Goal: Task Accomplishment & Management: Complete application form

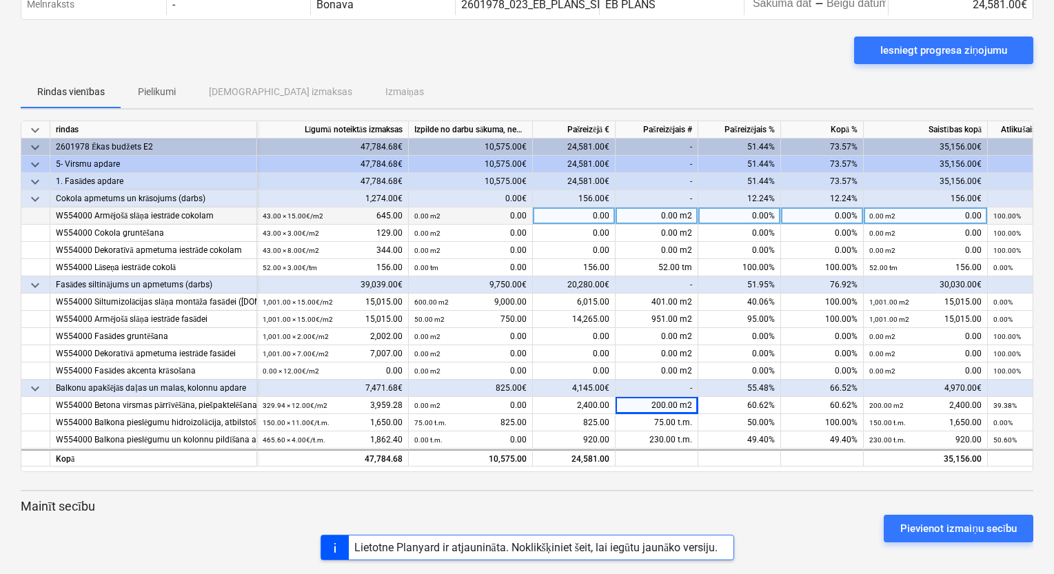
scroll to position [72, 0]
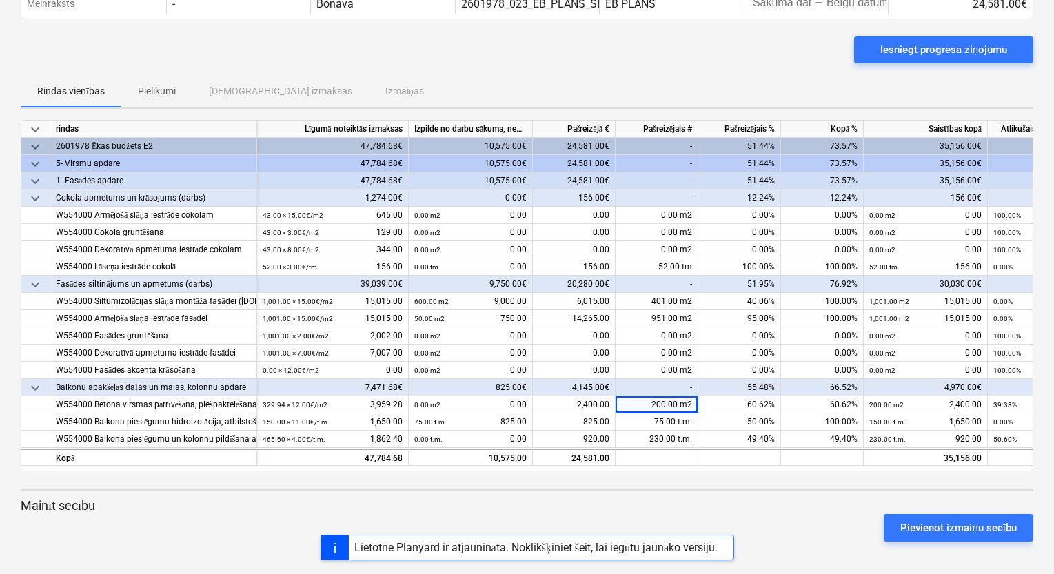
click at [704, 513] on div "Pievienot izmaiņu secību" at bounding box center [526, 528] width 1023 height 39
click at [766, 492] on div "keyboard_arrow_down rindas Līgumā noteiktās izmaksas Izpilde no darbu sākuma, n…" at bounding box center [527, 336] width 1012 height 433
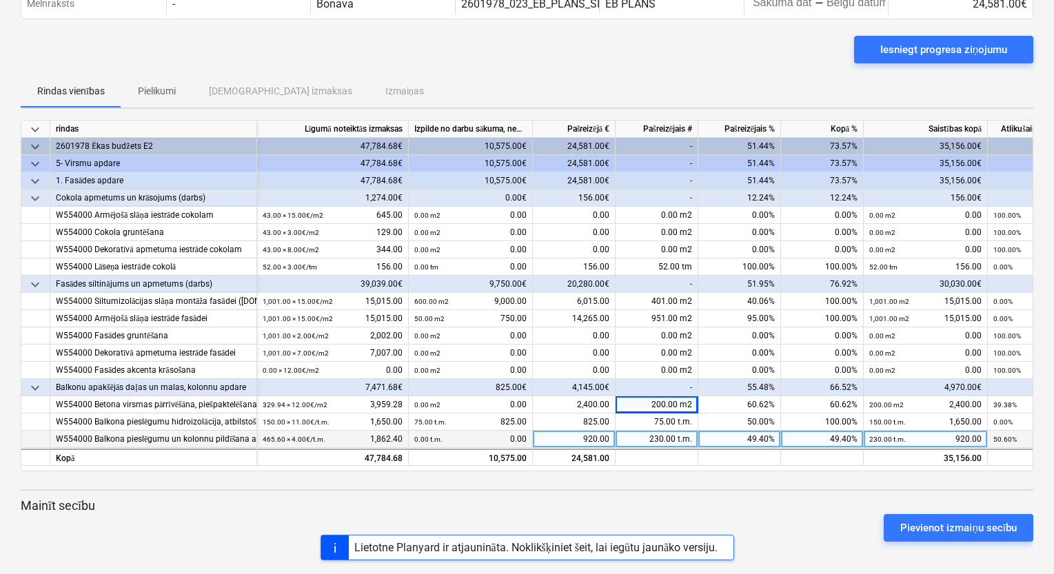
click at [659, 438] on div "230.00 t.m." at bounding box center [656, 439] width 83 height 17
type input "240"
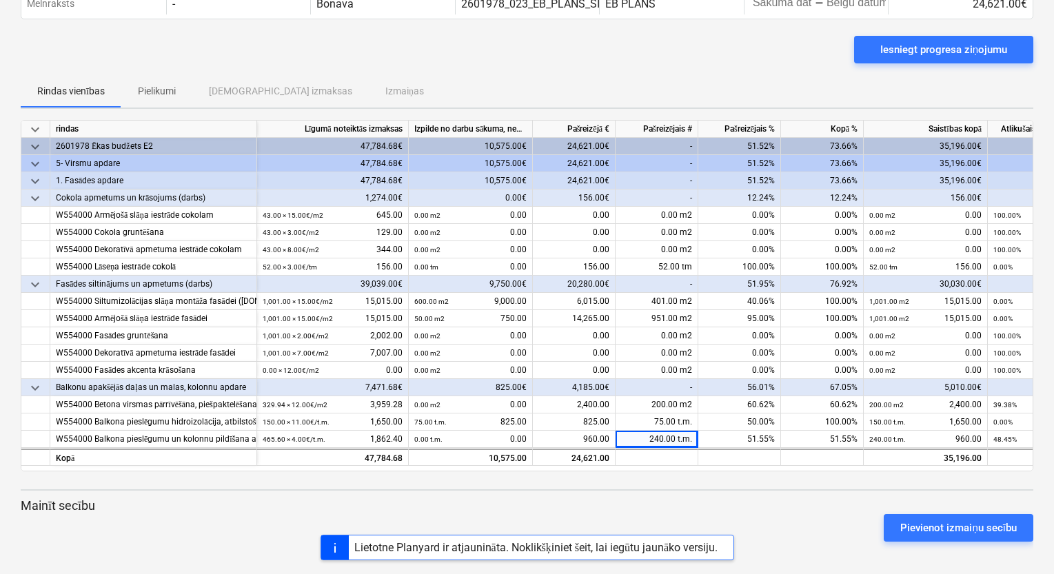
click at [641, 506] on p "Mainīt secību" at bounding box center [527, 506] width 1012 height 17
click at [749, 512] on div "Pievienot izmaiņu secību" at bounding box center [526, 528] width 1023 height 39
click at [779, 491] on div "keyboard_arrow_down rindas Līgumā noteiktās izmaksas Izpilde no darbu sākuma, n…" at bounding box center [527, 336] width 1012 height 433
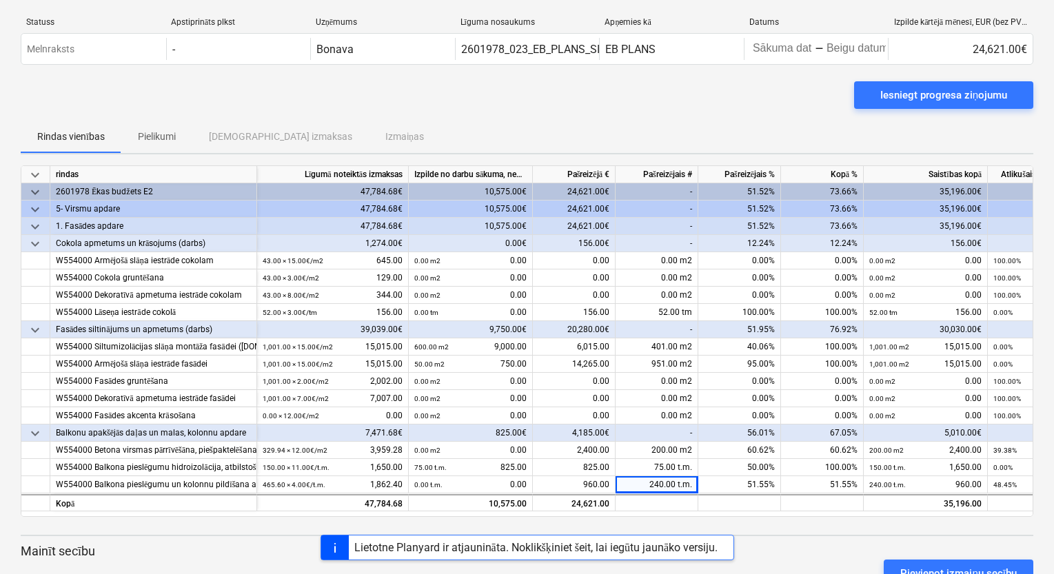
scroll to position [0, 0]
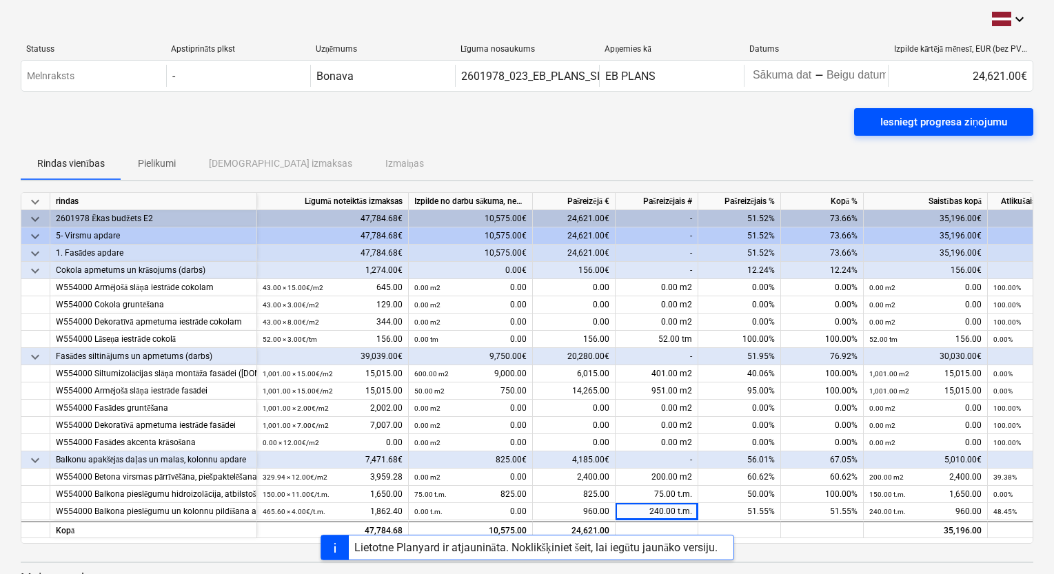
click at [936, 125] on div "Iesniegt progresa ziņojumu" at bounding box center [943, 122] width 127 height 18
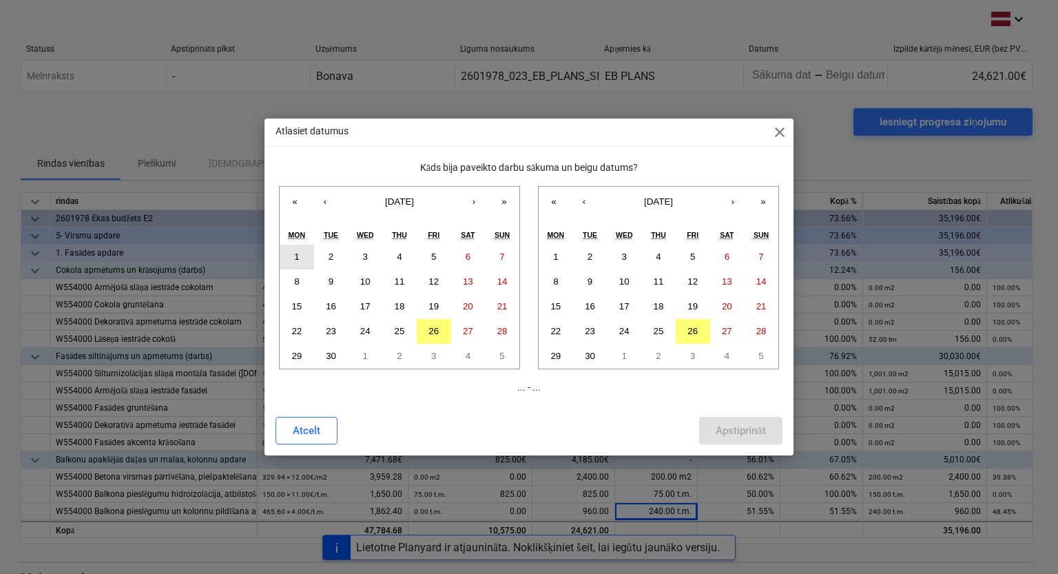
click at [285, 255] on button "1" at bounding box center [297, 257] width 34 height 25
click at [432, 327] on abbr "26" at bounding box center [434, 331] width 10 height 10
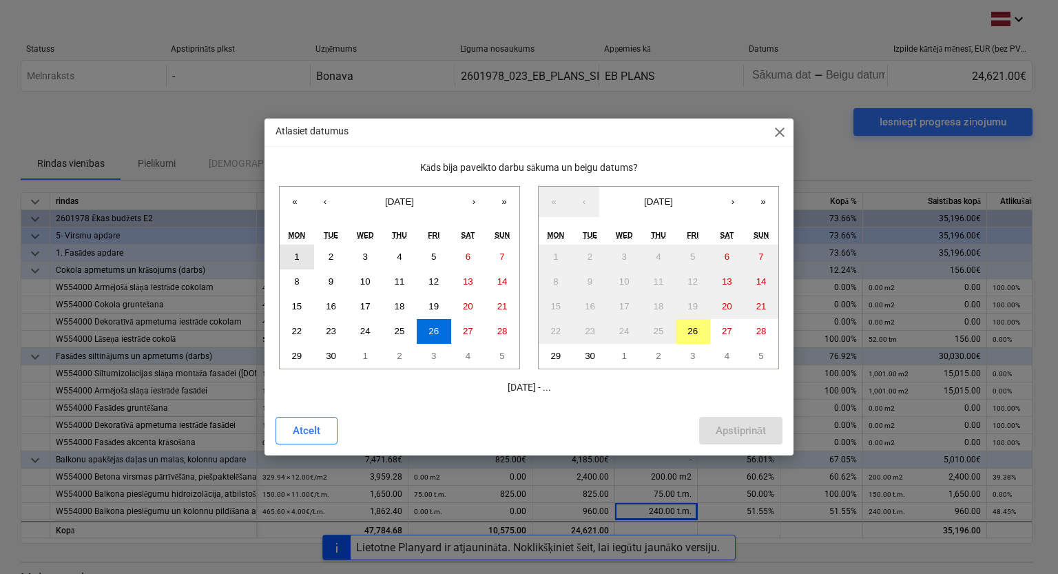
click at [296, 256] on abbr "1" at bounding box center [296, 257] width 5 height 10
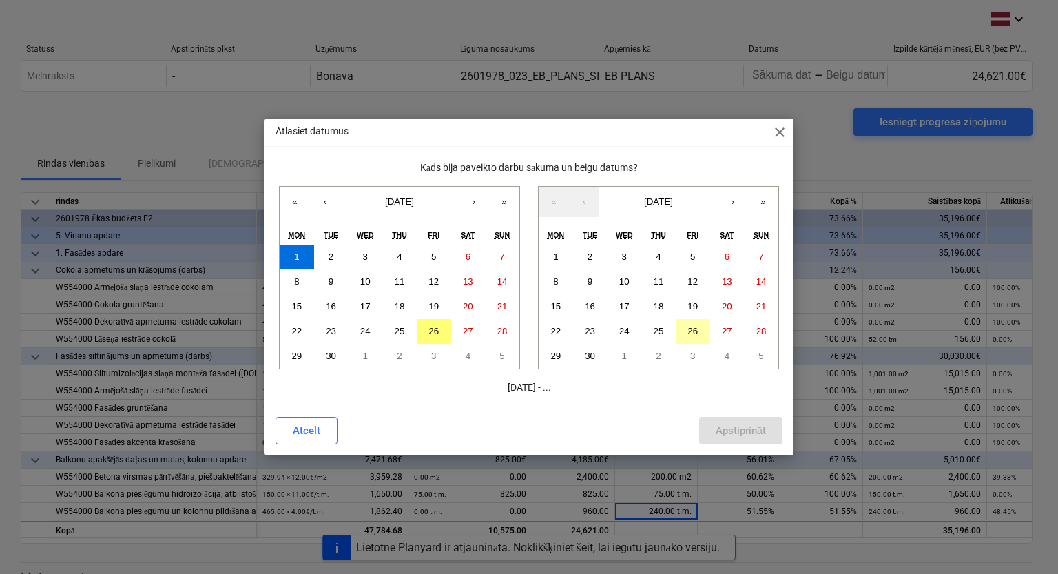
click at [695, 331] on abbr "26" at bounding box center [693, 331] width 10 height 10
click at [734, 429] on div "Apstiprināt" at bounding box center [741, 431] width 50 height 18
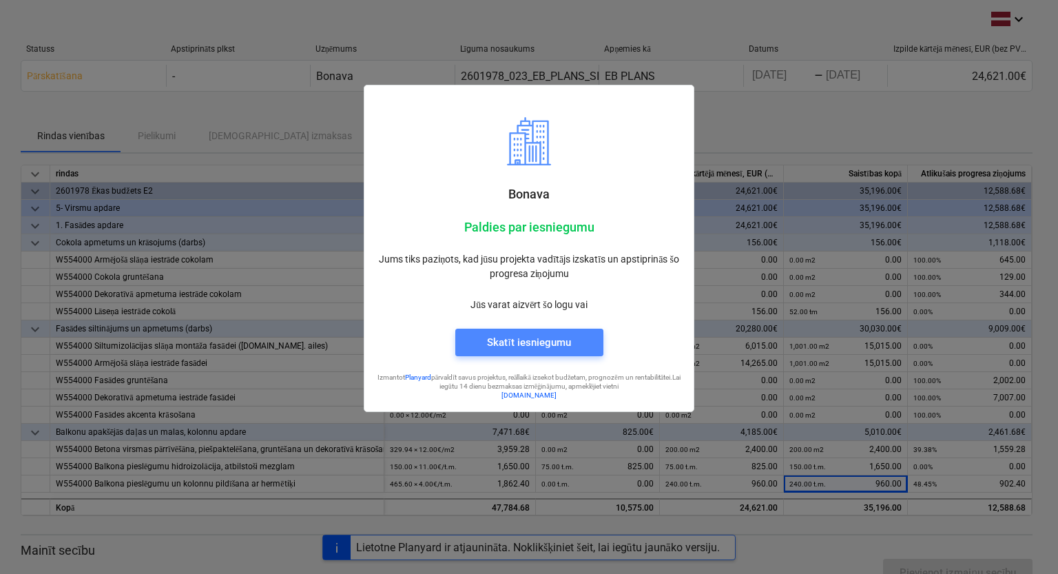
click at [524, 347] on div "Skatīt iesniegumu" at bounding box center [528, 343] width 83 height 18
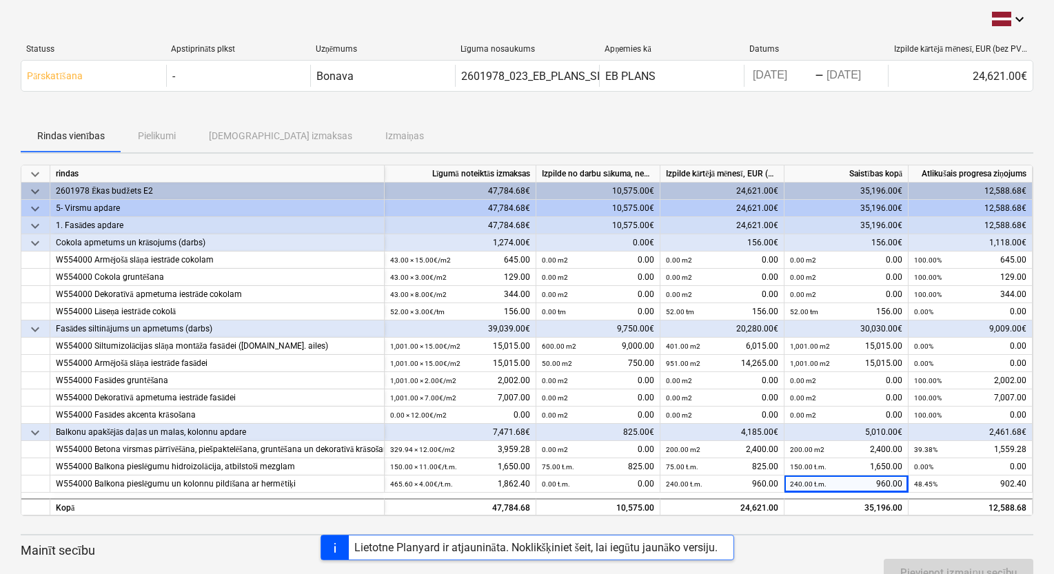
click at [746, 131] on div "Rindas vienības Pielikumi Apstiprinātas izmaksas Izmaiņas" at bounding box center [527, 135] width 1012 height 33
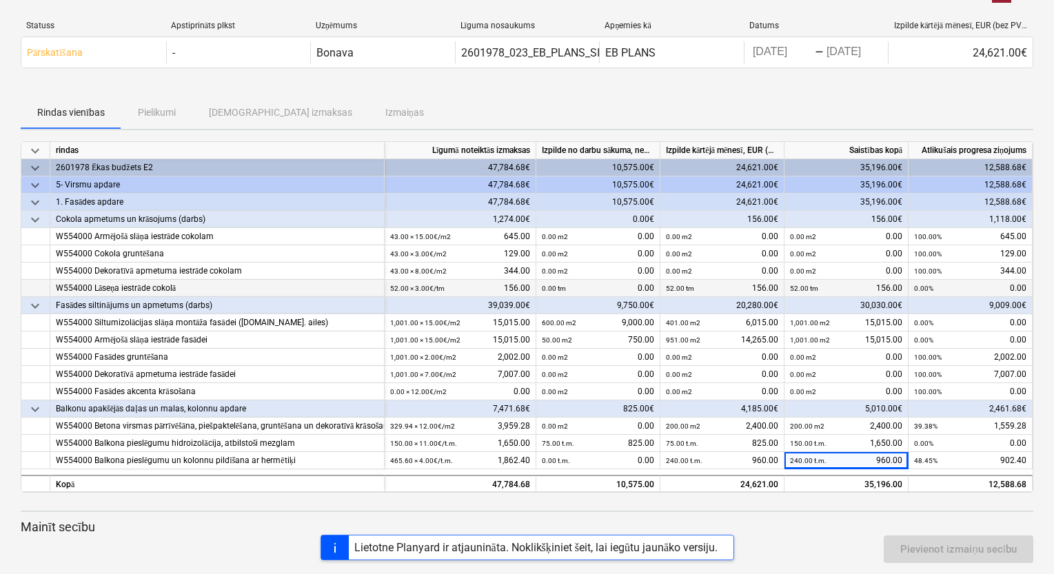
scroll to position [45, 0]
